Goal: Task Accomplishment & Management: Use online tool/utility

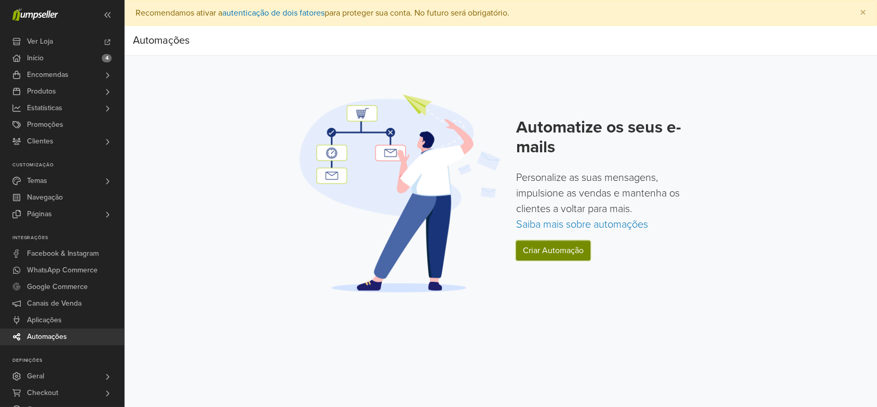
click at [549, 247] on link "Criar Automação" at bounding box center [553, 250] width 74 height 20
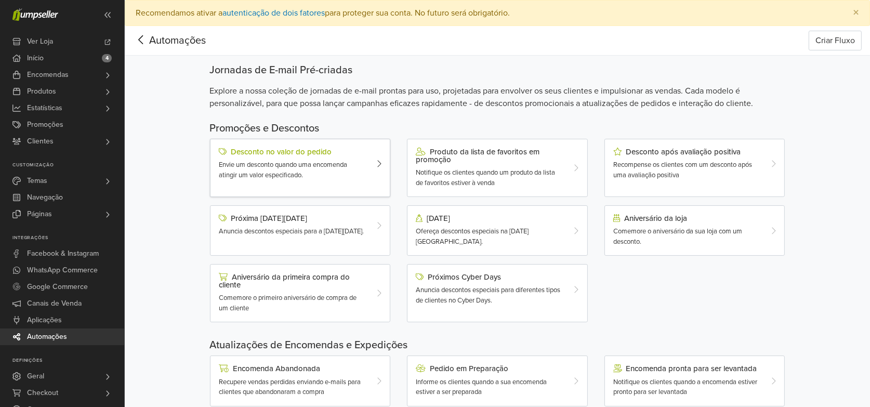
click at [295, 169] on div "Envie um desconto quando uma encomenda atingir um valor especificado." at bounding box center [293, 170] width 148 height 20
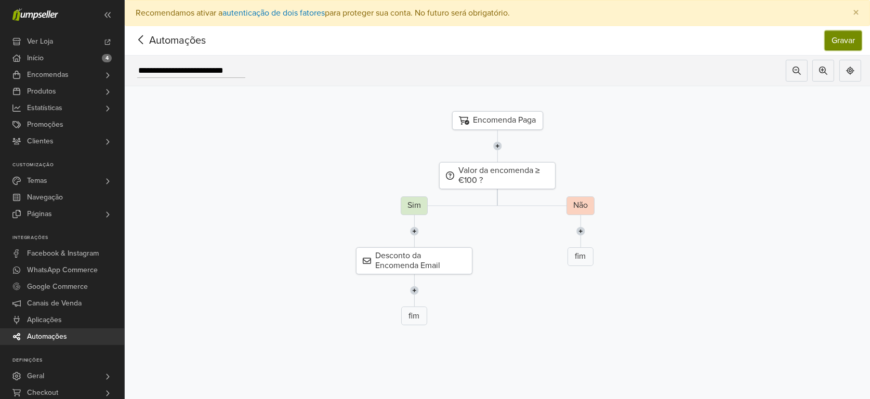
click at [858, 34] on button "Gravar" at bounding box center [842, 41] width 37 height 20
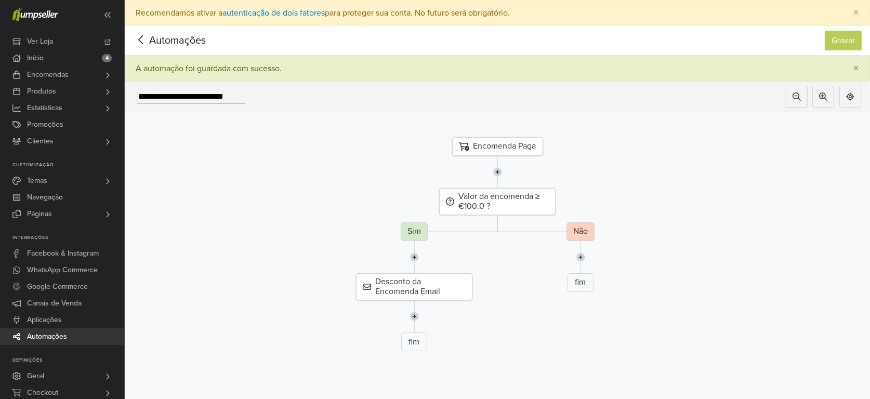
click at [161, 33] on span "Automações" at bounding box center [161, 41] width 57 height 16
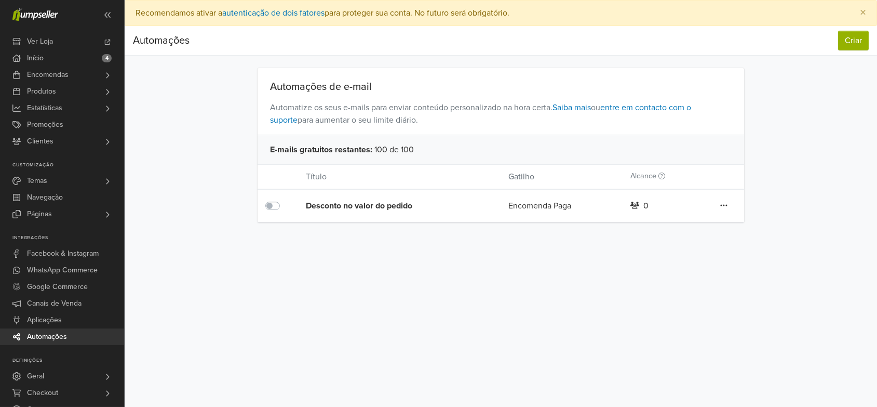
click at [74, 333] on link "Automações" at bounding box center [62, 336] width 124 height 17
click at [853, 37] on button "Criar" at bounding box center [853, 41] width 31 height 20
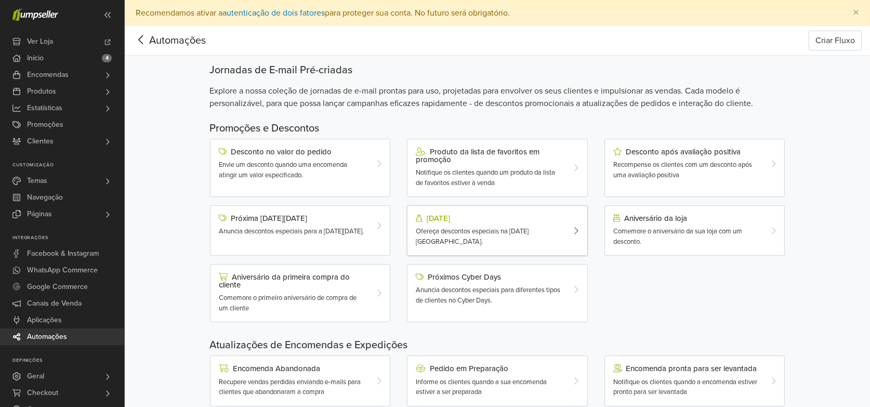
click at [528, 229] on span "Ofereça descontos especiais na [DATE][GEOGRAPHIC_DATA]." at bounding box center [472, 236] width 113 height 19
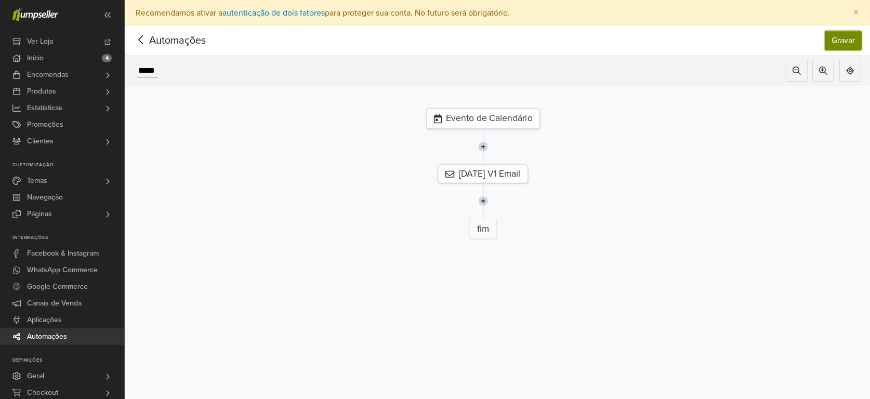
click at [846, 40] on button "Gravar" at bounding box center [842, 41] width 37 height 20
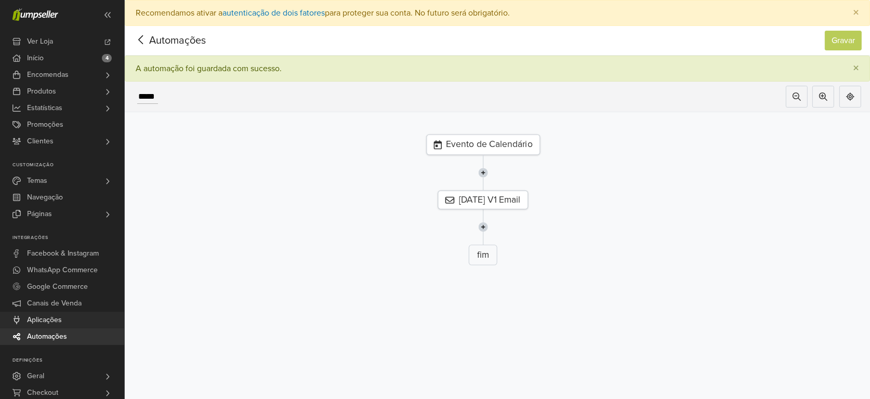
click at [57, 319] on span "Aplicações" at bounding box center [44, 320] width 35 height 17
